Goal: Information Seeking & Learning: Check status

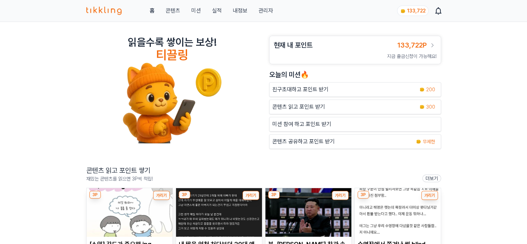
click at [261, 11] on link "관리자" at bounding box center [265, 11] width 15 height 8
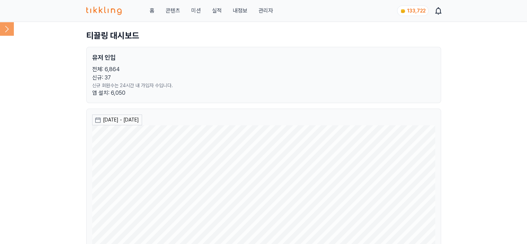
click at [6, 26] on icon at bounding box center [7, 29] width 14 height 14
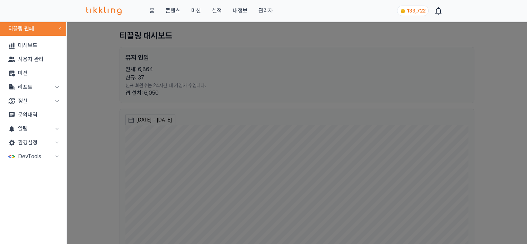
click at [33, 88] on button "리포트" at bounding box center [33, 87] width 61 height 14
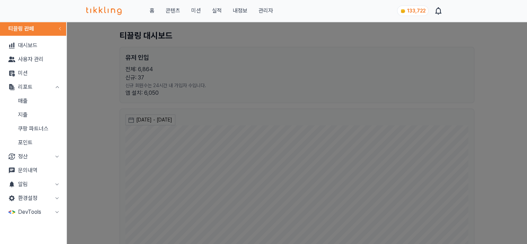
click at [35, 102] on link "매출" at bounding box center [33, 101] width 61 height 14
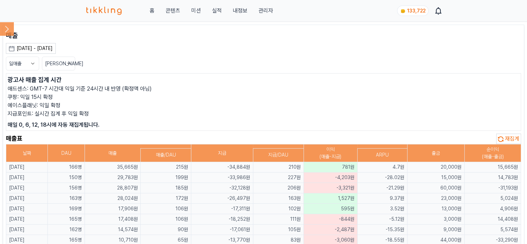
click at [512, 139] on span "재집계" at bounding box center [512, 138] width 15 height 7
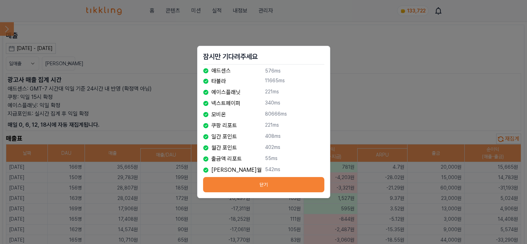
click at [240, 185] on button "닫기" at bounding box center [263, 184] width 121 height 15
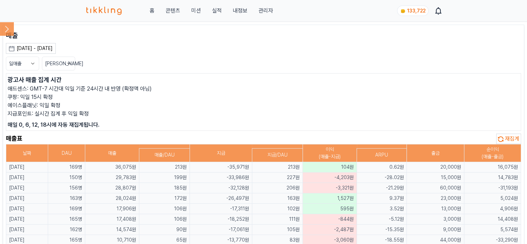
click at [7, 36] on div at bounding box center [7, 30] width 14 height 16
click at [8, 30] on icon at bounding box center [7, 29] width 14 height 14
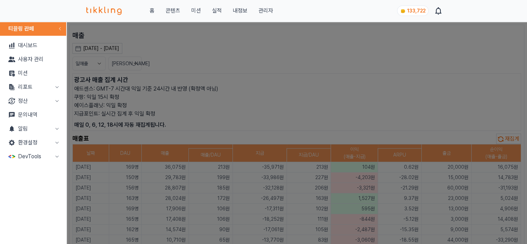
click at [47, 87] on button "리포트" at bounding box center [33, 87] width 61 height 14
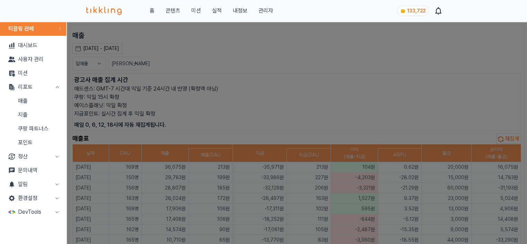
click at [45, 110] on link "지출" at bounding box center [33, 115] width 61 height 14
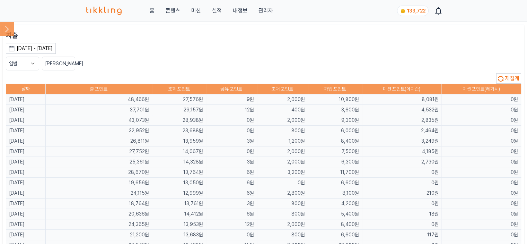
click at [4, 32] on icon at bounding box center [7, 29] width 14 height 14
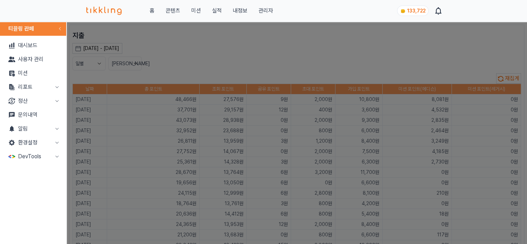
click at [18, 89] on button "리포트" at bounding box center [33, 87] width 61 height 14
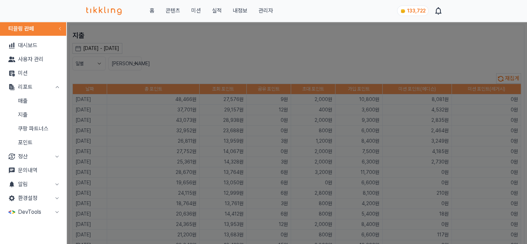
click at [21, 97] on link "매출" at bounding box center [33, 101] width 61 height 14
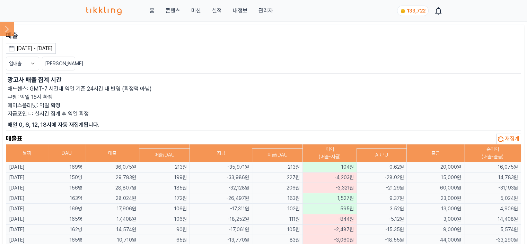
click at [187, 78] on p "광고사 매출 집계 시간" at bounding box center [264, 80] width 512 height 10
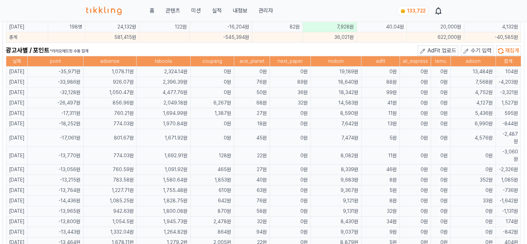
scroll to position [450, 0]
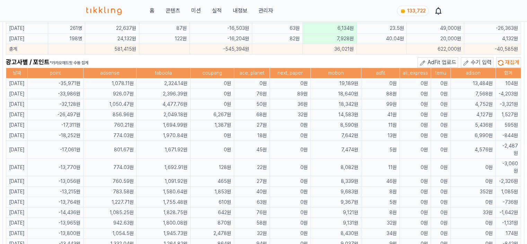
click at [118, 59] on div "광고사별 / 포인트 *카카오애드핏 수동 집계 AdFit 업로드 수기 입력 재집계" at bounding box center [263, 62] width 515 height 10
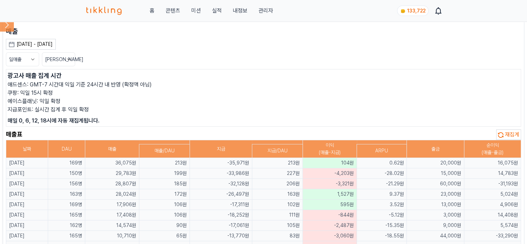
scroll to position [0, 0]
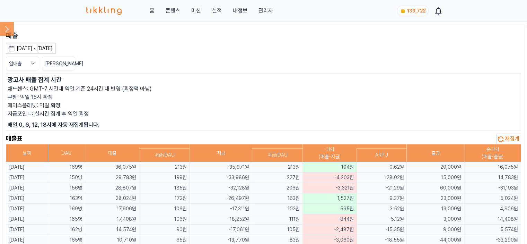
click at [0, 28] on icon at bounding box center [7, 29] width 14 height 14
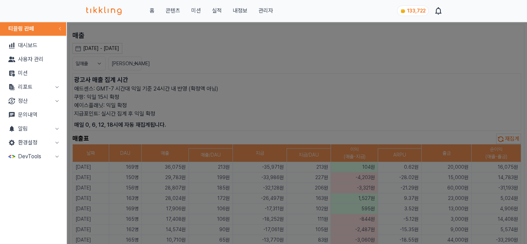
click at [17, 83] on button "리포트" at bounding box center [33, 87] width 61 height 14
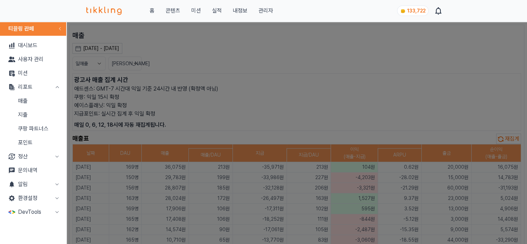
click at [23, 103] on link "매출" at bounding box center [33, 101] width 61 height 14
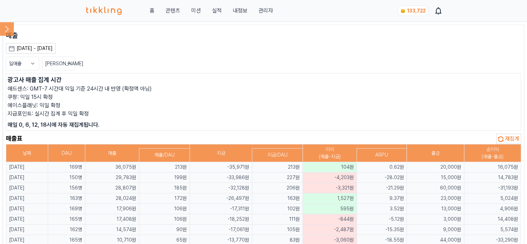
click at [102, 11] on img at bounding box center [104, 11] width 36 height 8
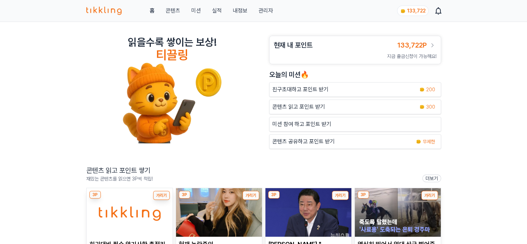
click at [171, 8] on link "콘텐츠" at bounding box center [172, 11] width 15 height 8
